Goal: Information Seeking & Learning: Learn about a topic

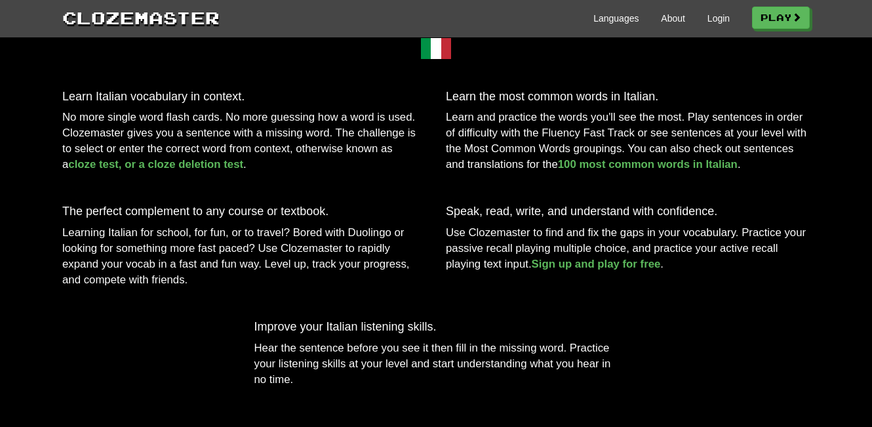
scroll to position [459, 0]
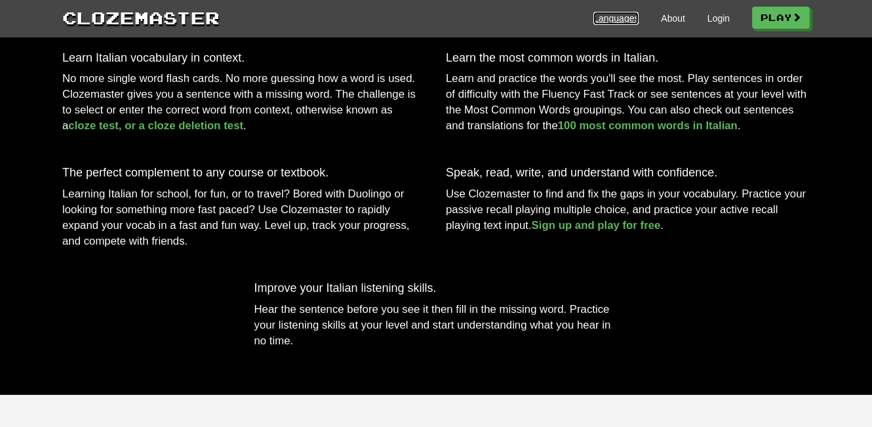
click at [615, 18] on link "Languages" at bounding box center [616, 18] width 45 height 13
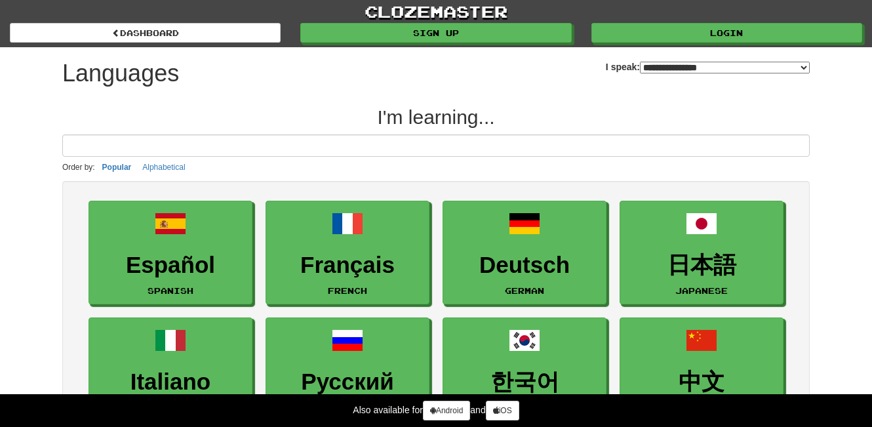
select select "*******"
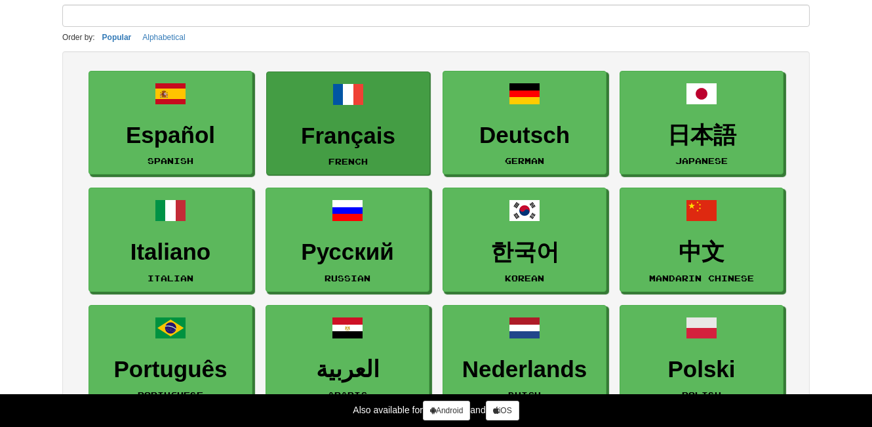
scroll to position [131, 0]
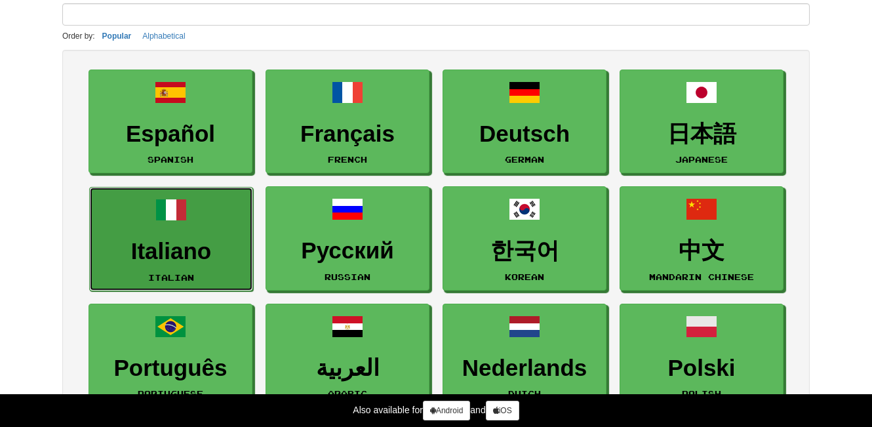
click at [193, 232] on link "Italiano Italian" at bounding box center [171, 239] width 164 height 104
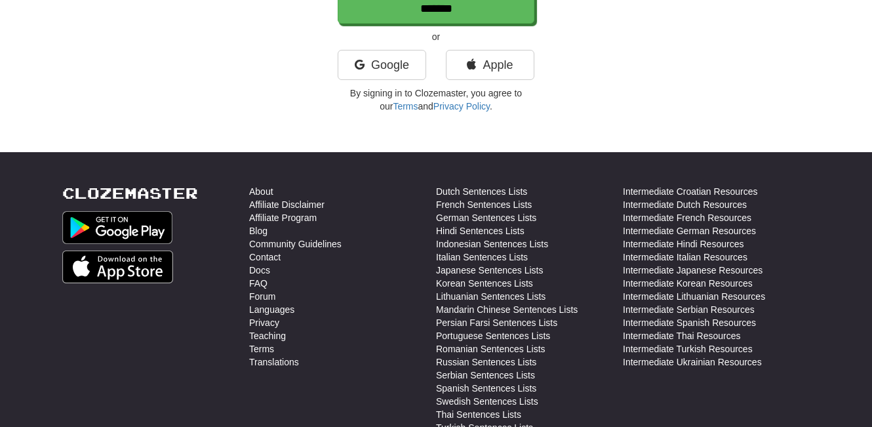
scroll to position [394, 0]
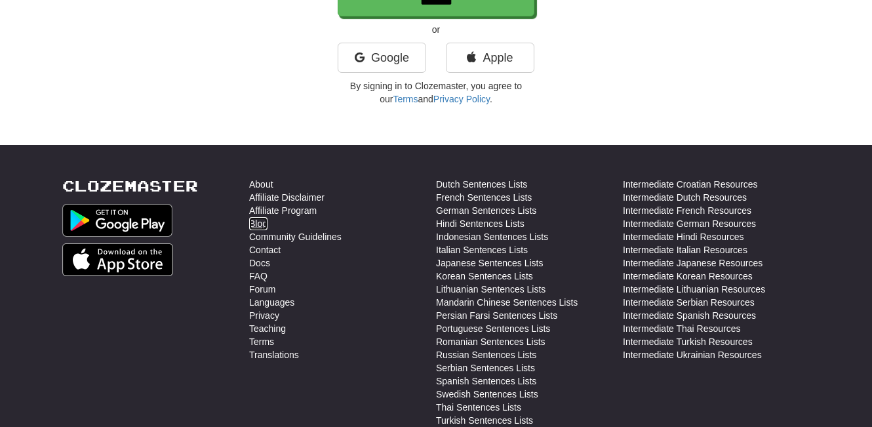
click at [260, 223] on link "Blog" at bounding box center [258, 223] width 18 height 13
